Goal: Find specific page/section: Find specific page/section

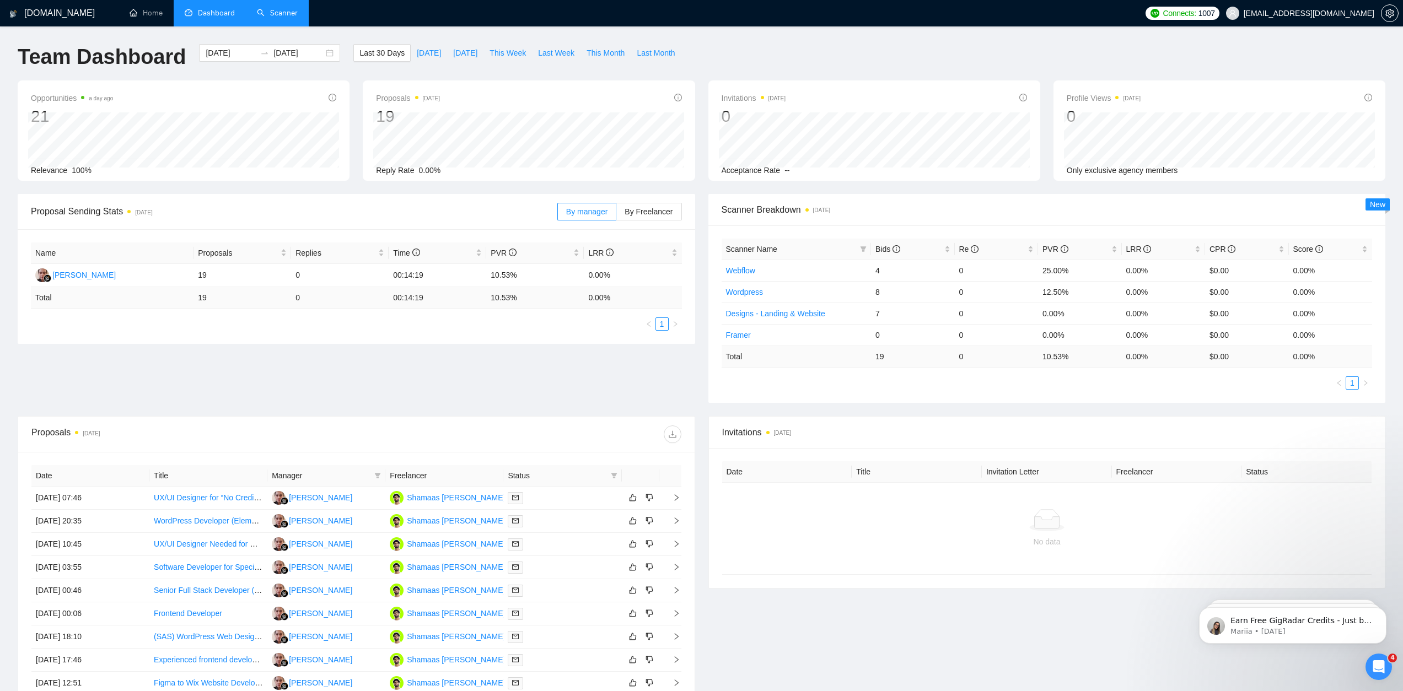
click at [297, 14] on link "Scanner" at bounding box center [277, 12] width 41 height 9
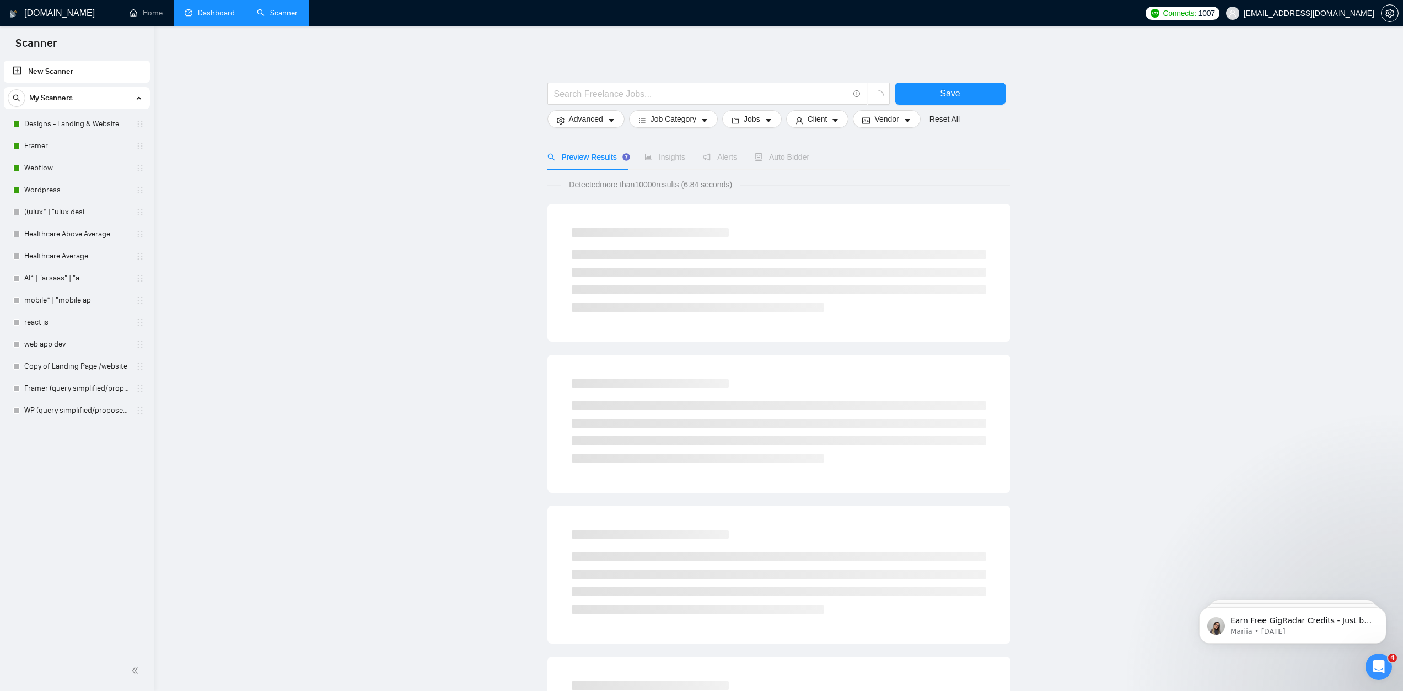
click at [198, 13] on link "Dashboard" at bounding box center [210, 12] width 50 height 9
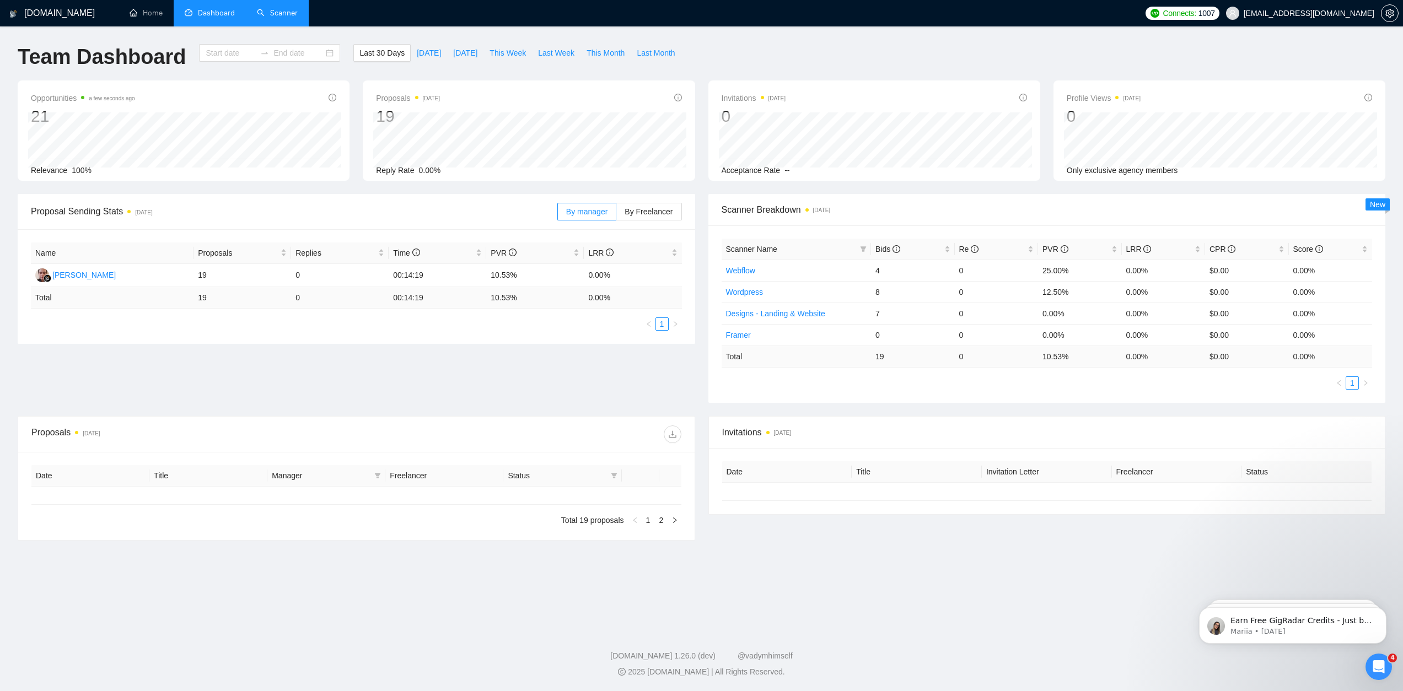
type input "[DATE]"
